Goal: Task Accomplishment & Management: Complete application form

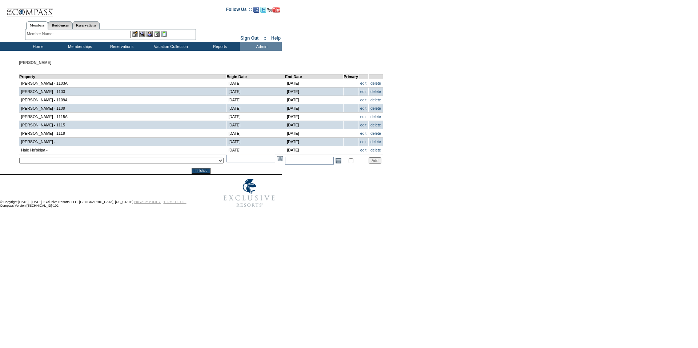
click at [75, 162] on select "__December 7, 2022 – [DATE] - __Holy Land 01 - __Holy Land 02 - __Holy Land 03 …" at bounding box center [121, 161] width 204 height 6
select select "370"
click at [19, 161] on select "__December 7, 2022 – [DATE] - __Holy Land 01 - __Holy Land 02 - __Holy Land 03 …" at bounding box center [121, 161] width 204 height 6
click at [227, 163] on input "text" at bounding box center [251, 159] width 49 height 8
type input "[DATE]"
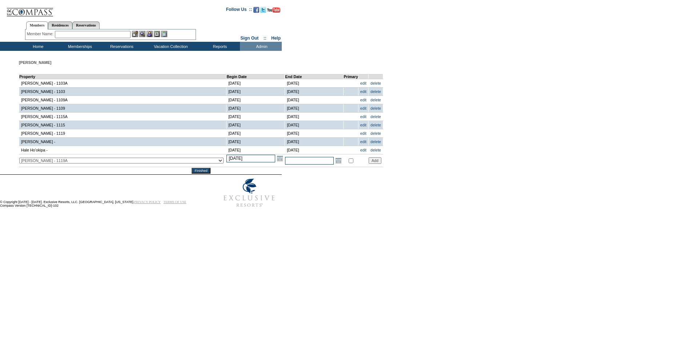
type input "[DATE]"
click at [285, 164] on input "text" at bounding box center [309, 161] width 49 height 8
type input "[DATE]"
click at [369, 164] on input "Add" at bounding box center [375, 160] width 13 height 7
